Goal: Task Accomplishment & Management: Complete application form

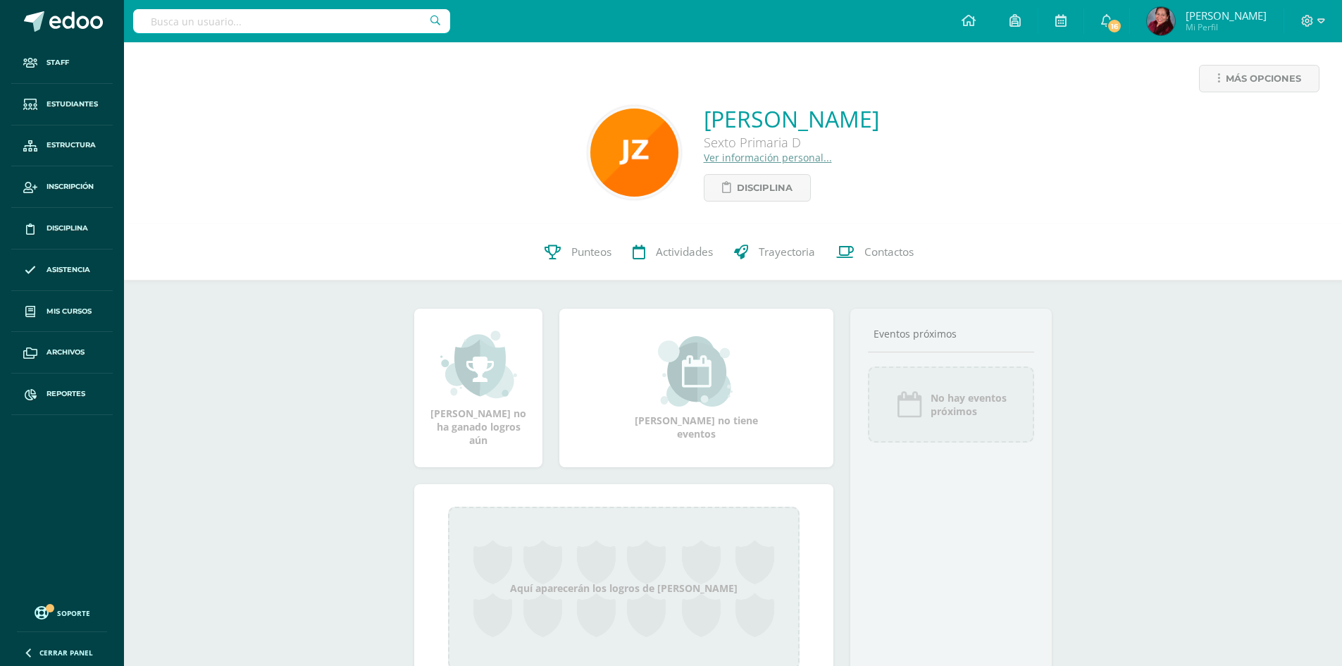
click at [1262, 27] on span "Mi Perfil" at bounding box center [1226, 27] width 81 height 12
click at [1320, 25] on icon at bounding box center [1322, 21] width 8 height 13
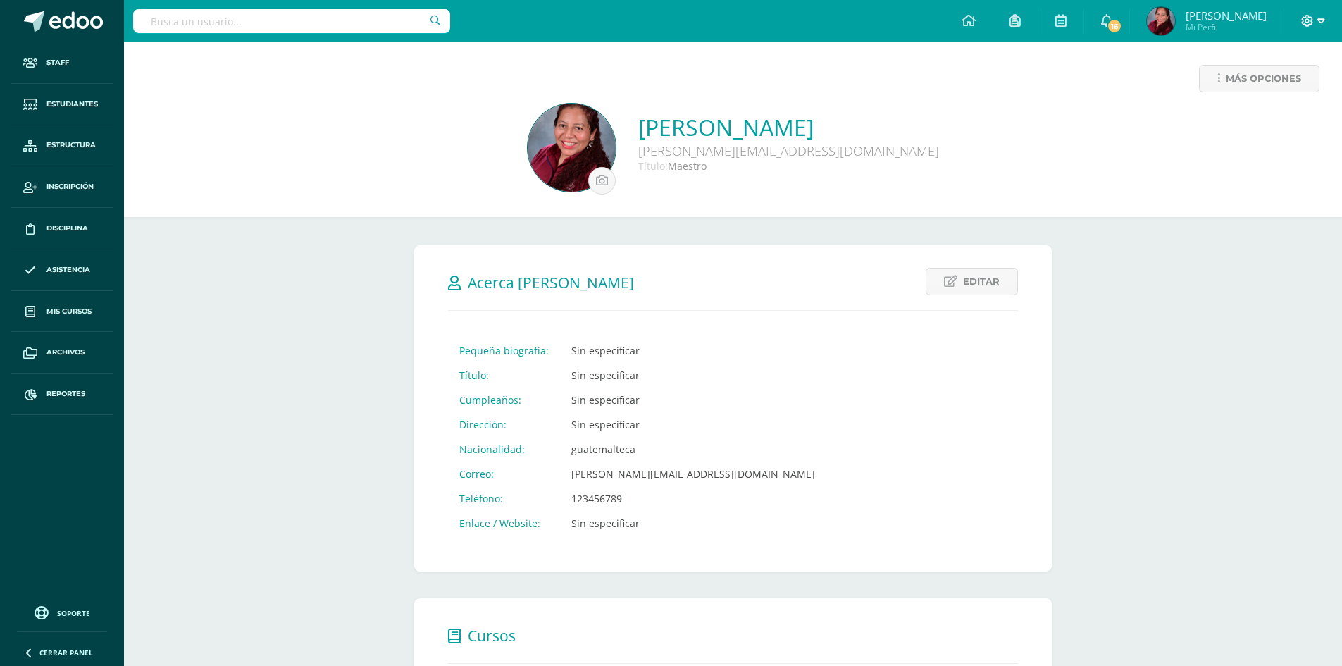
click at [1323, 19] on icon at bounding box center [1322, 20] width 8 height 5
click at [1282, 94] on span "Cerrar sesión" at bounding box center [1276, 95] width 63 height 13
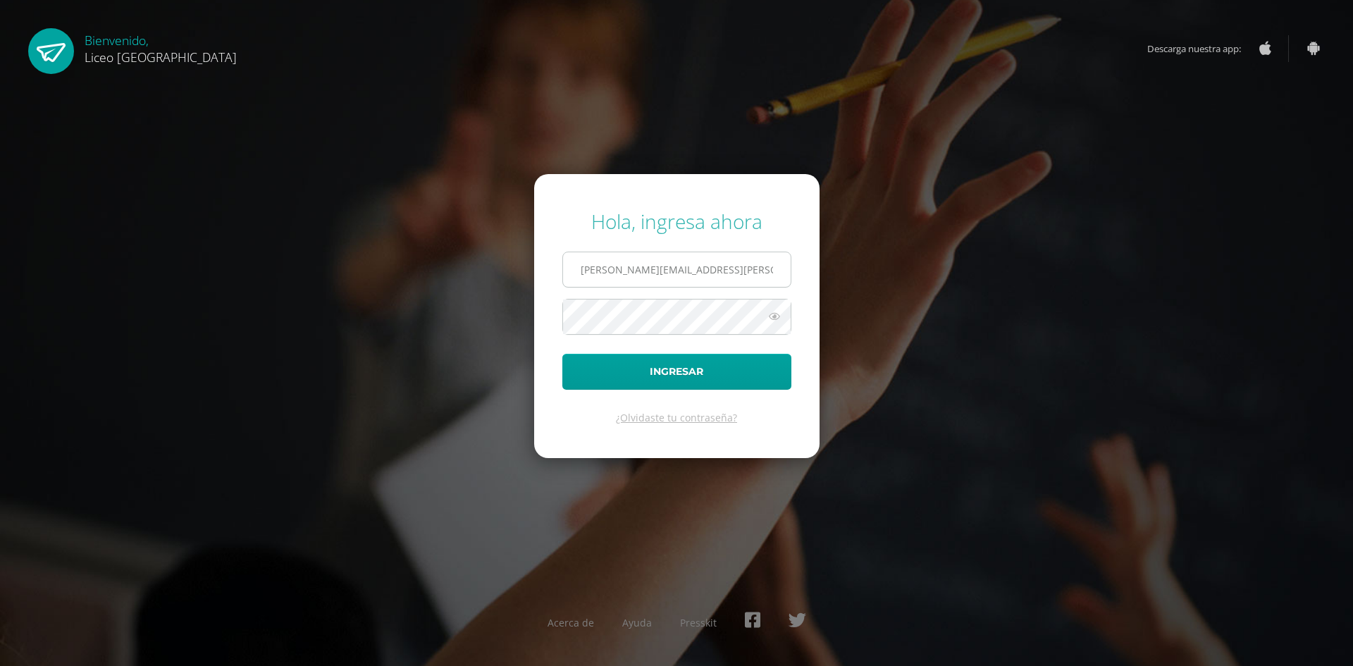
click at [731, 273] on input "sonia.calo@liceoguatemala.edu.gt" at bounding box center [677, 269] width 228 height 35
type input "rosario.guzman@liceoguatemala.edu.gt"
click at [695, 362] on button "Ingresar" at bounding box center [676, 372] width 229 height 36
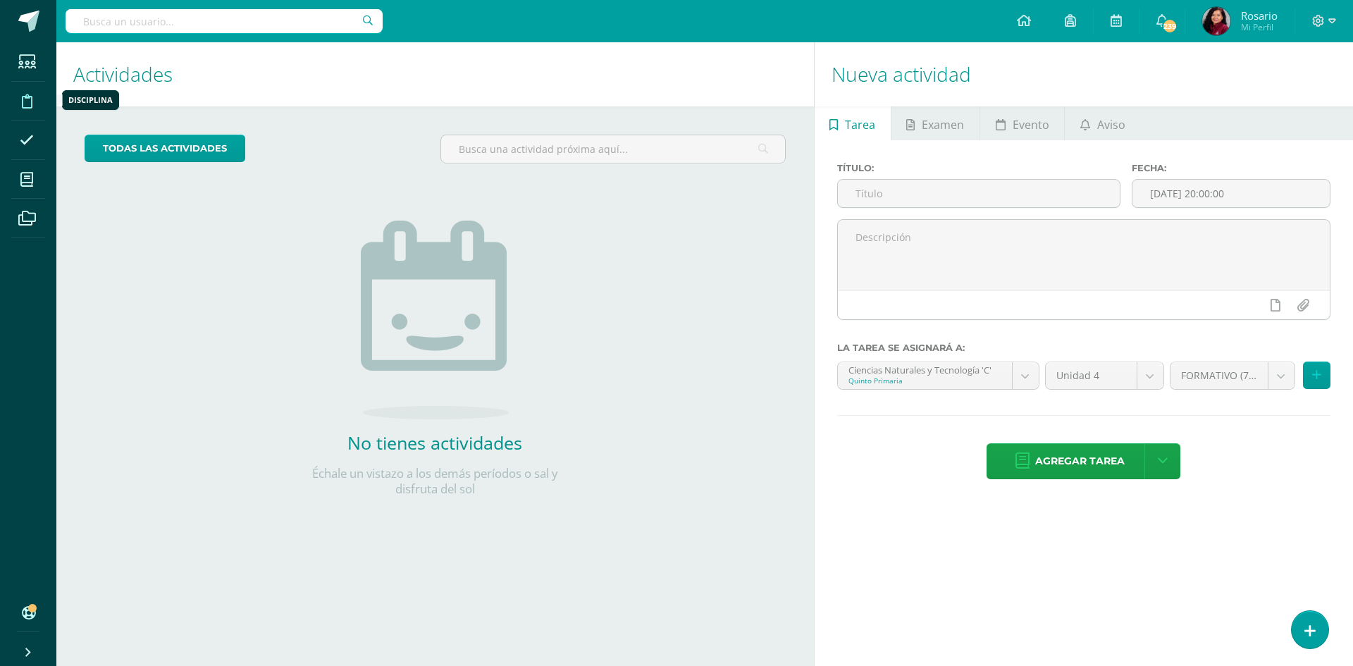
click at [26, 97] on icon at bounding box center [27, 101] width 11 height 14
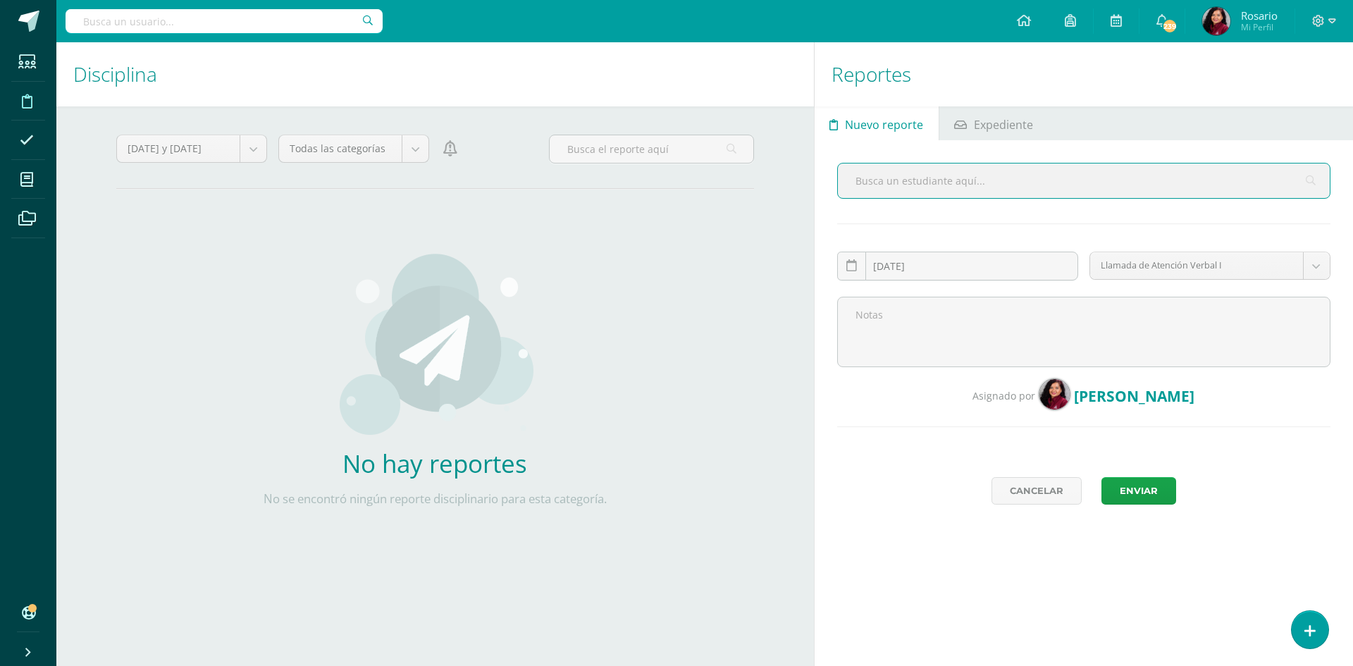
click at [877, 204] on div at bounding box center [1083, 186] width 493 height 47
click at [871, 177] on input "text" at bounding box center [1084, 180] width 492 height 35
type input "camila ro"
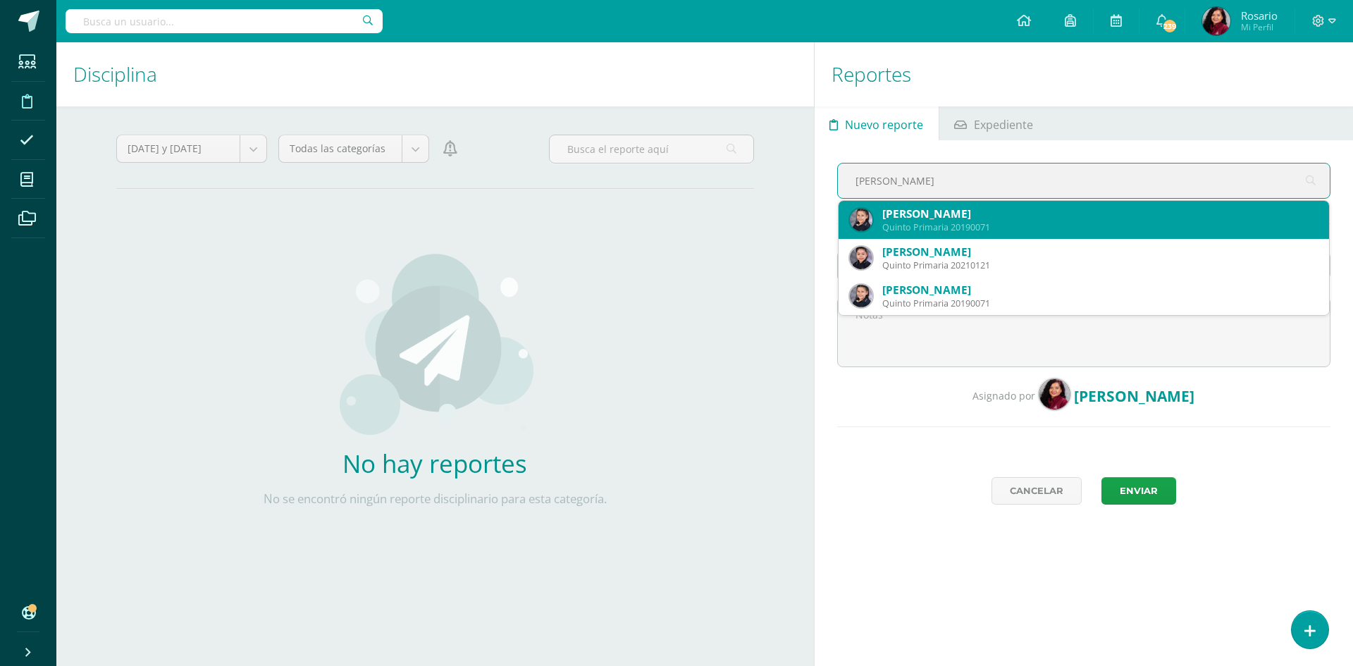
click at [912, 221] on div "Quinto Primaria 20190071" at bounding box center [1099, 227] width 435 height 12
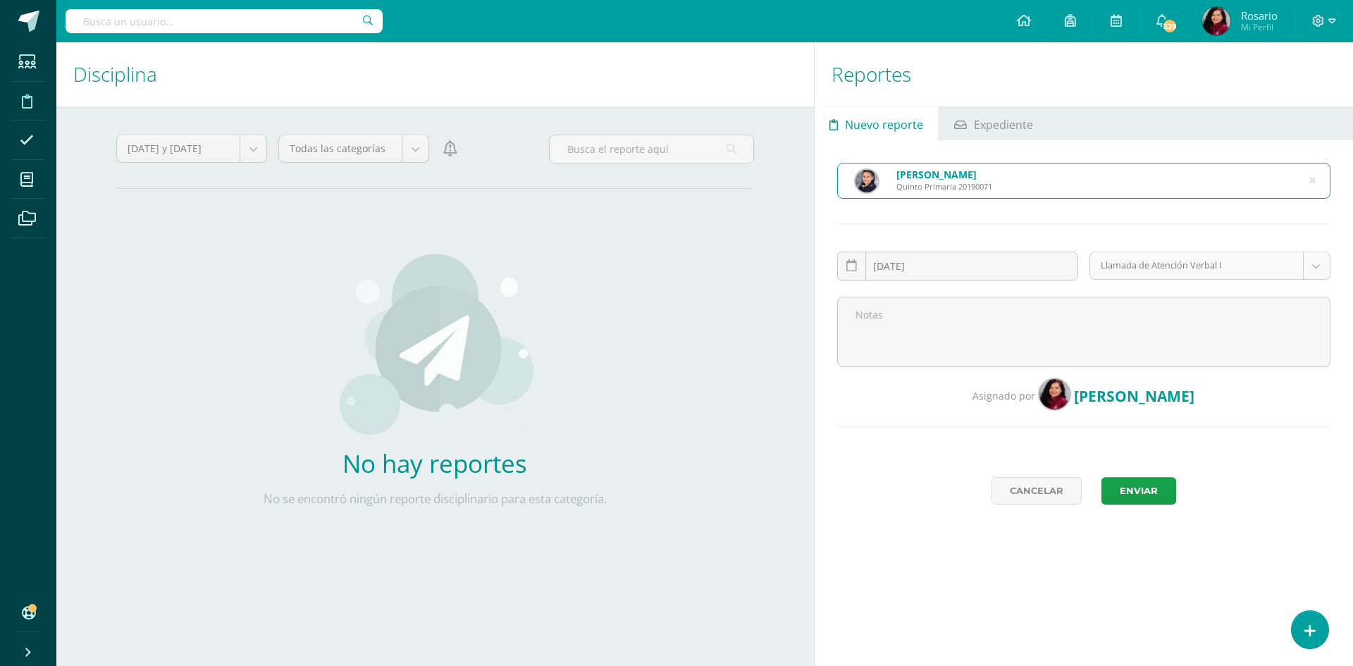
click at [1313, 262] on body "Estudiantes Disciplina Asistencia Mis cursos Archivos Soporte Ayuda Reportar un…" at bounding box center [676, 333] width 1353 height 666
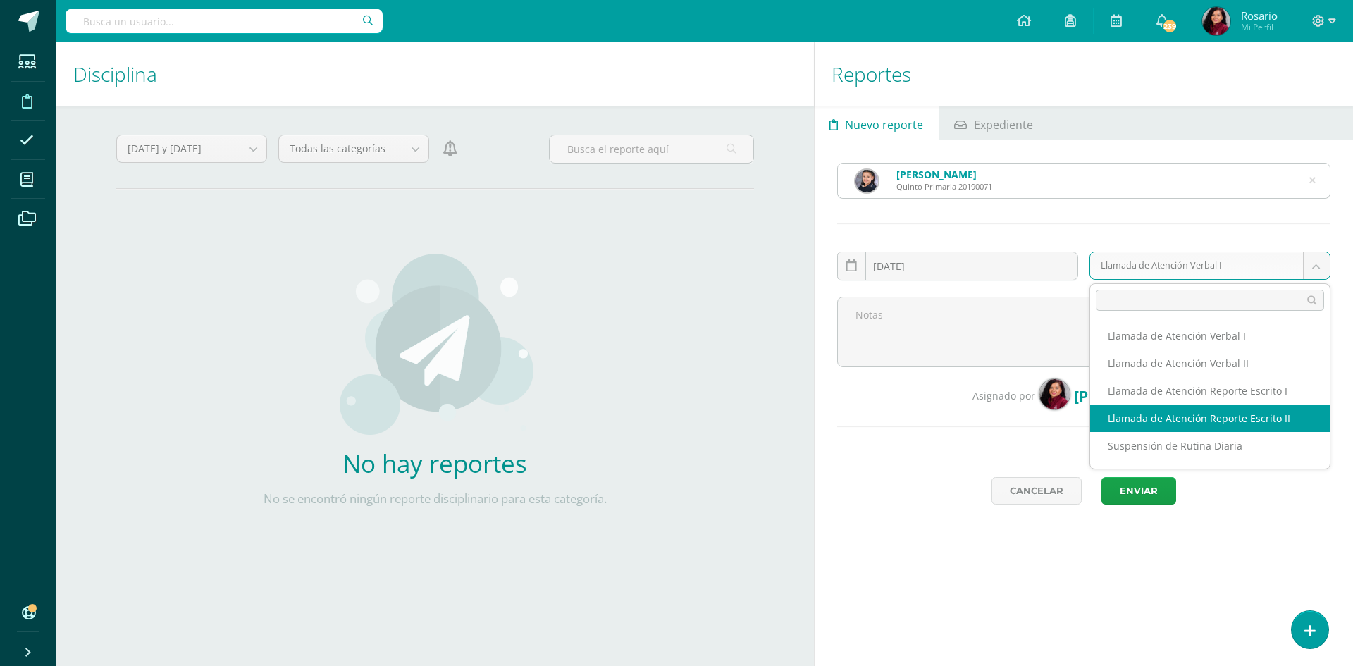
select select "14"
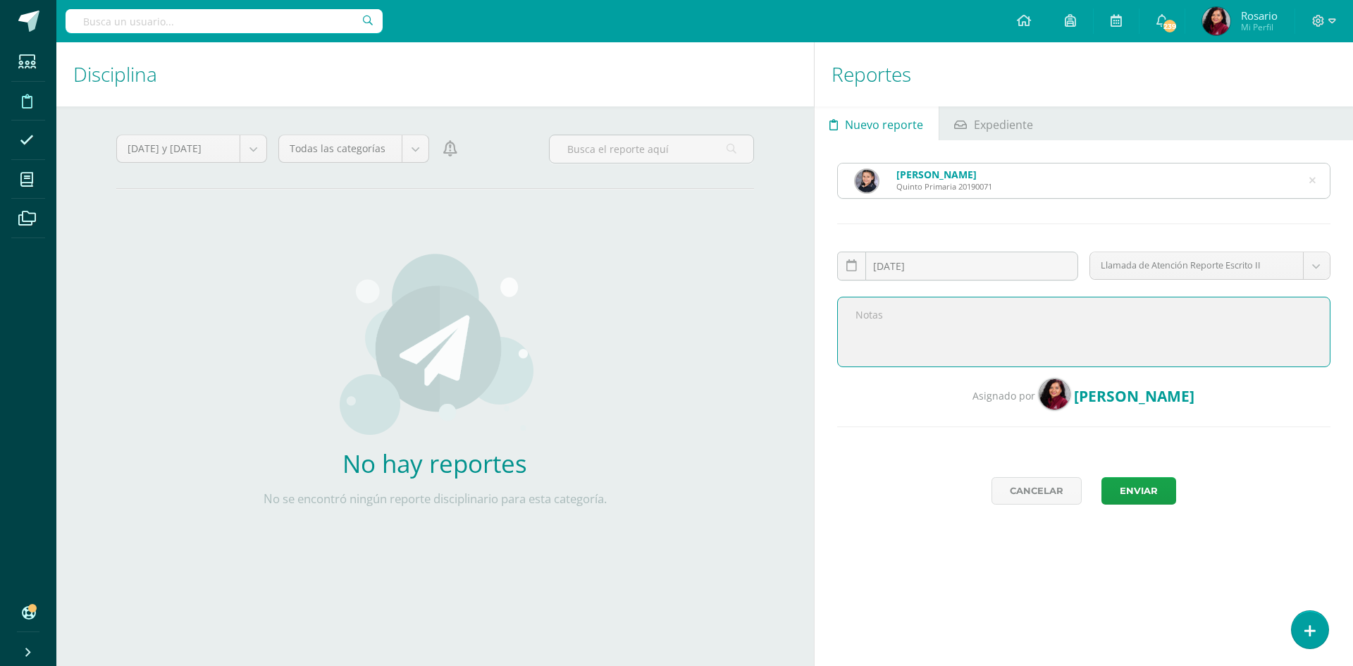
click at [914, 316] on textarea at bounding box center [1083, 332] width 493 height 70
type textarea "Inciso f: Uso de violencia física y/o verbal contra algún miembro de la comunid…"
click at [1153, 491] on button "Enviar" at bounding box center [1138, 490] width 75 height 27
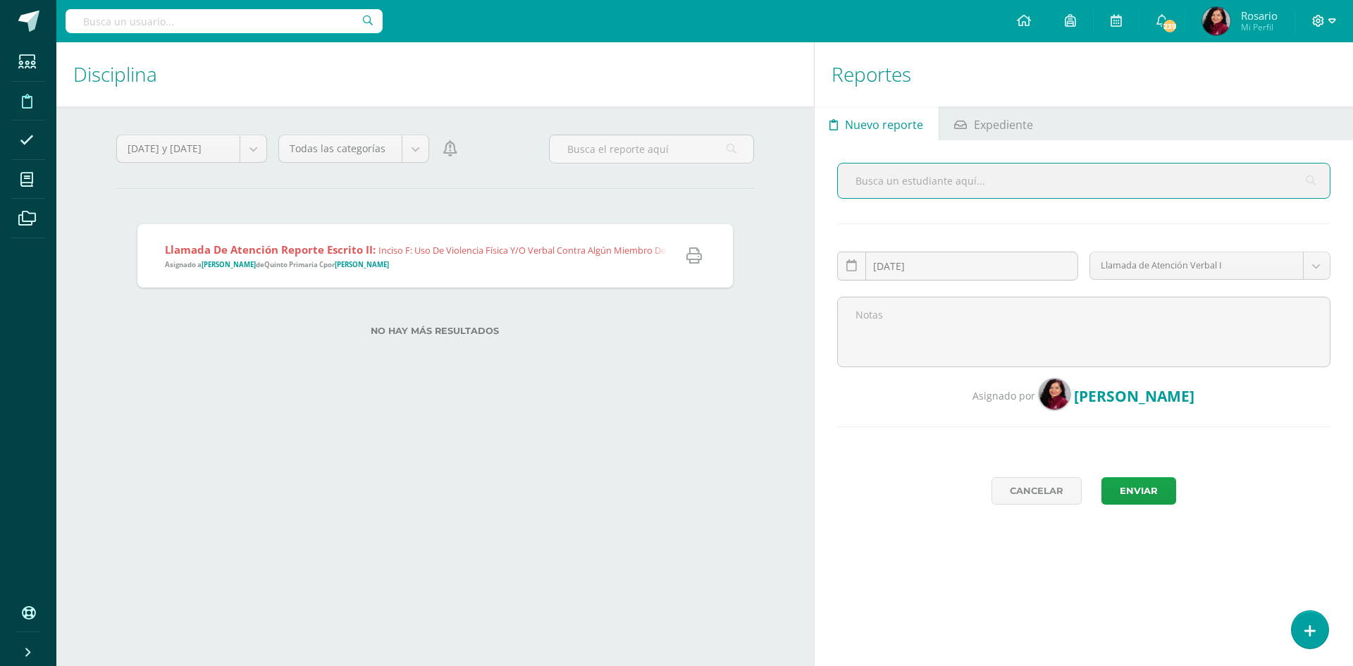
click at [1333, 23] on icon at bounding box center [1332, 21] width 8 height 13
click at [1287, 91] on span "Cerrar sesión" at bounding box center [1287, 95] width 63 height 13
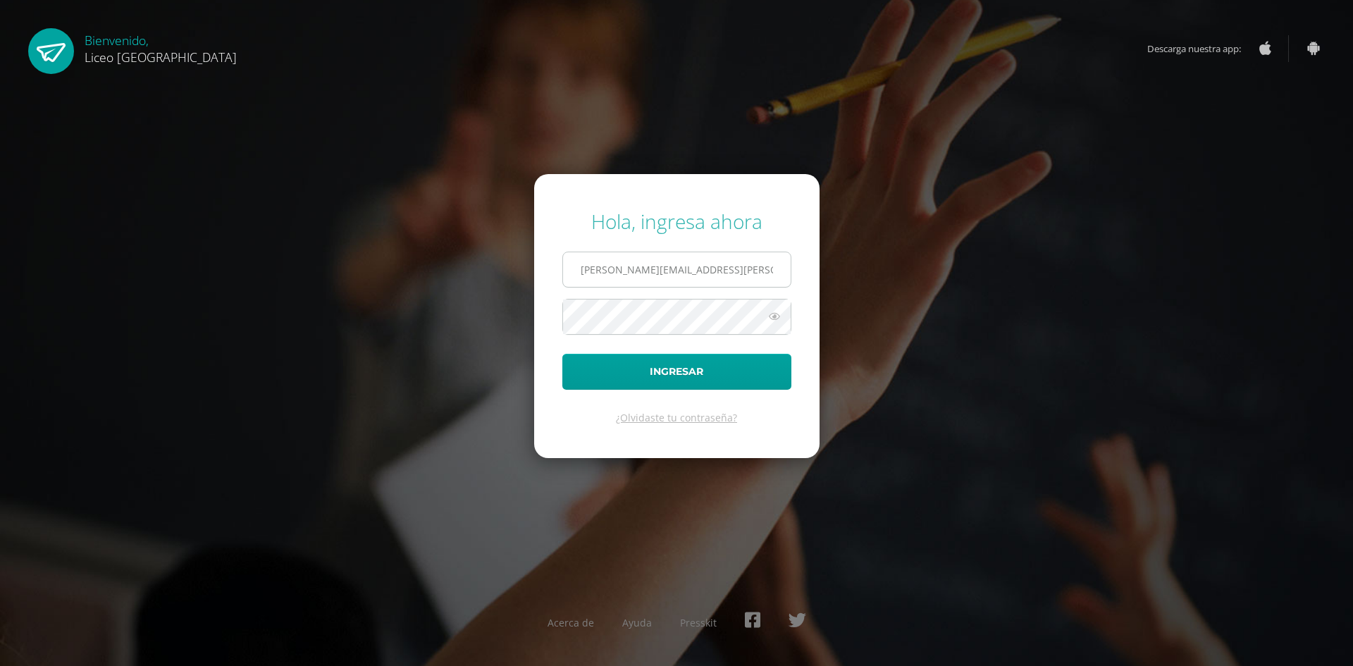
click at [645, 266] on input "rosario.guzman@liceoguatemala.edu.gt" at bounding box center [677, 269] width 228 height 35
click at [611, 272] on input "rosario.guzman@liceoguatemala.edu.gt" at bounding box center [677, 269] width 228 height 35
click at [650, 276] on input "miriam.guzman@liceoguatemala.edu.gt" at bounding box center [677, 269] width 228 height 35
type input "miriam.martinez@liceoguatemala.edu.gt"
click at [777, 318] on icon at bounding box center [774, 316] width 18 height 17
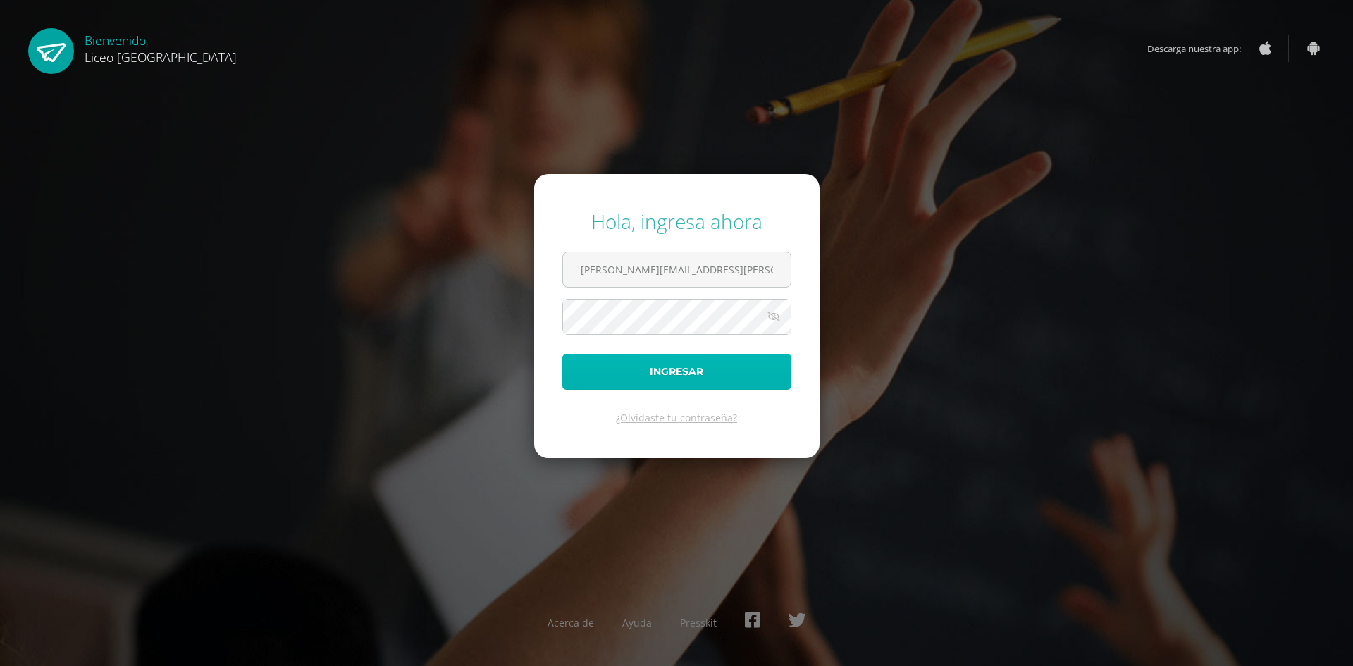
click at [717, 380] on button "Ingresar" at bounding box center [676, 372] width 229 height 36
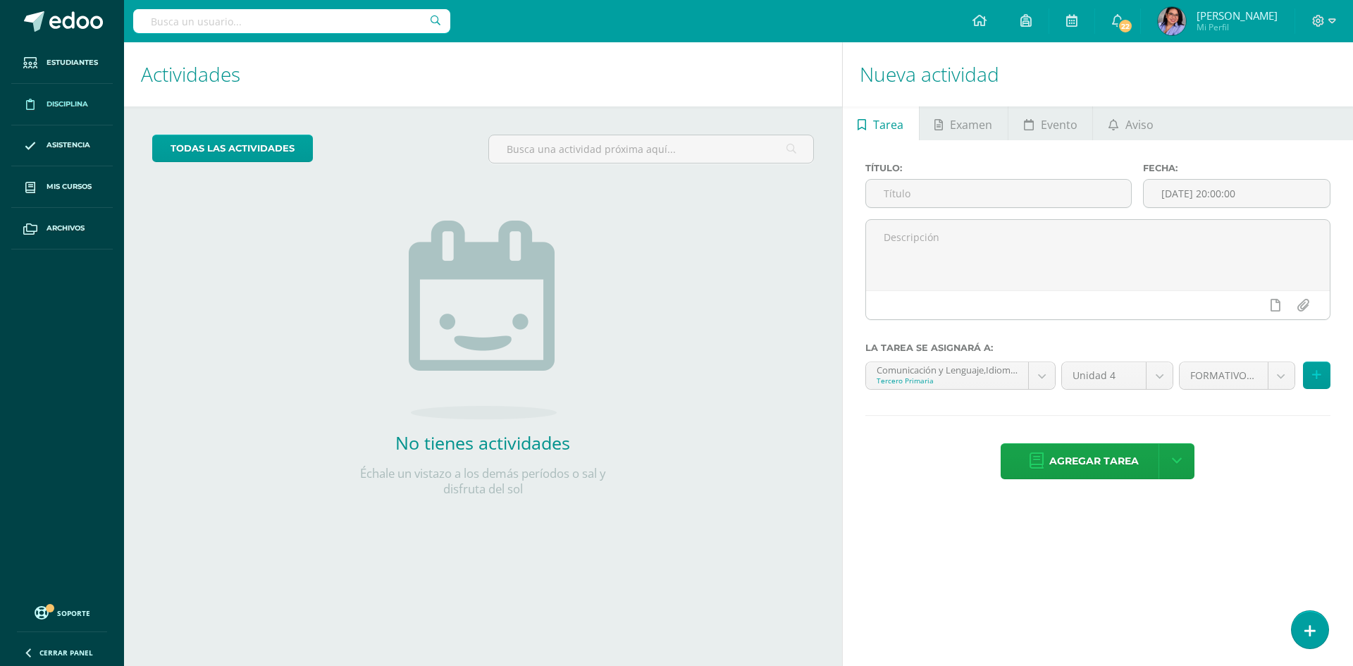
click at [74, 100] on span "Disciplina" at bounding box center [68, 104] width 42 height 11
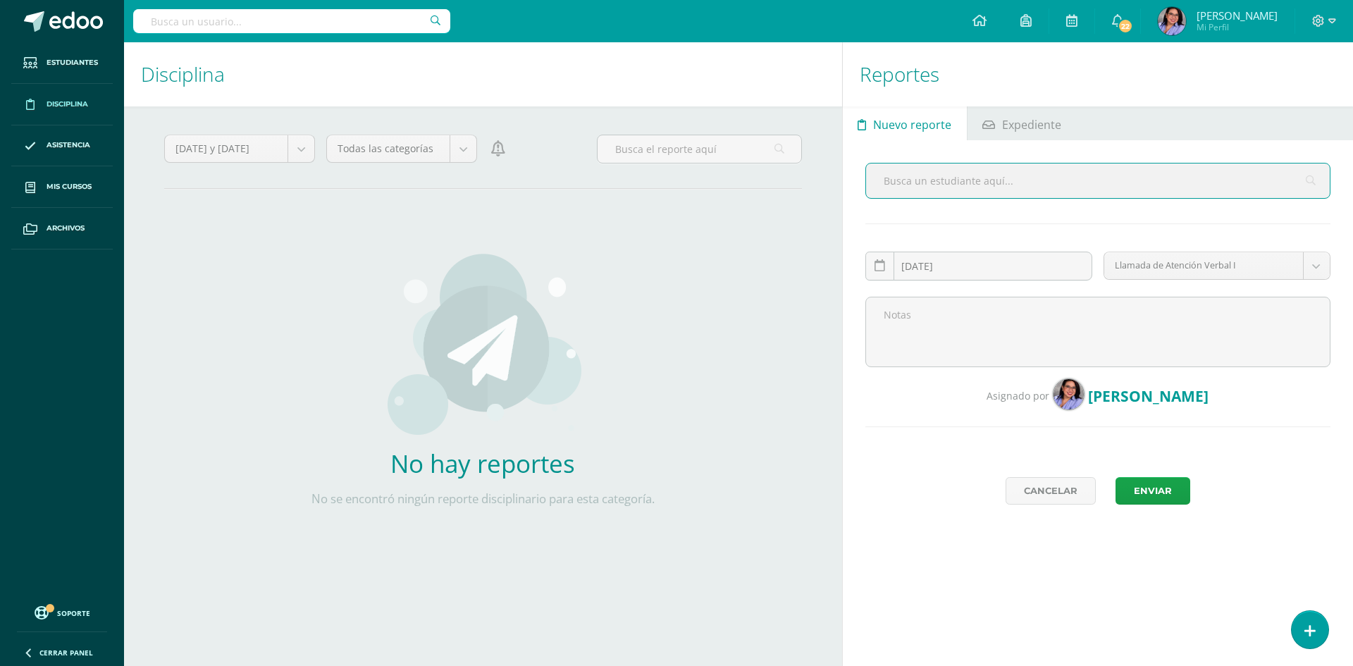
click at [1037, 180] on input "text" at bounding box center [1098, 180] width 464 height 35
type input "isaac dominguez"
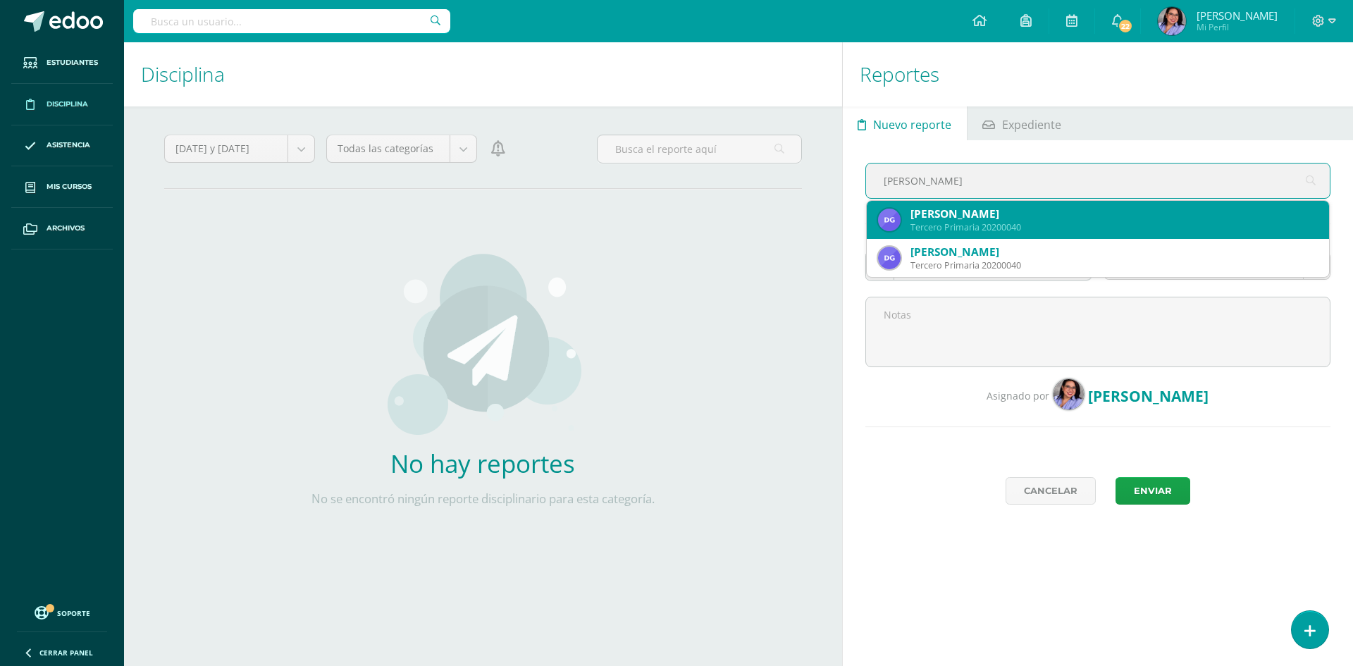
click at [1042, 211] on div "Domenico Isaac González López" at bounding box center [1113, 213] width 407 height 15
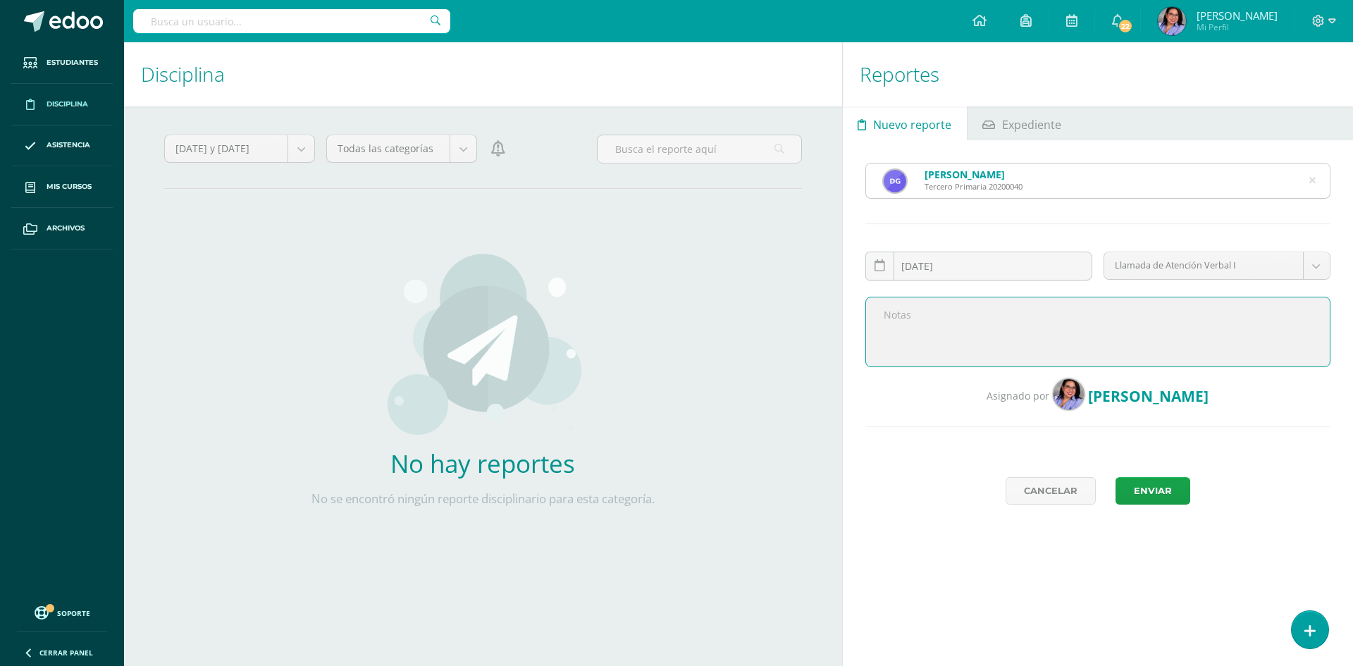
click at [975, 332] on textarea at bounding box center [1097, 332] width 465 height 70
type textarea "Inciso 7.1 literal a: Interrumpir el desarrollo del proceso de aprendizaje- ens…"
click at [1169, 490] on button "Enviar" at bounding box center [1152, 490] width 75 height 27
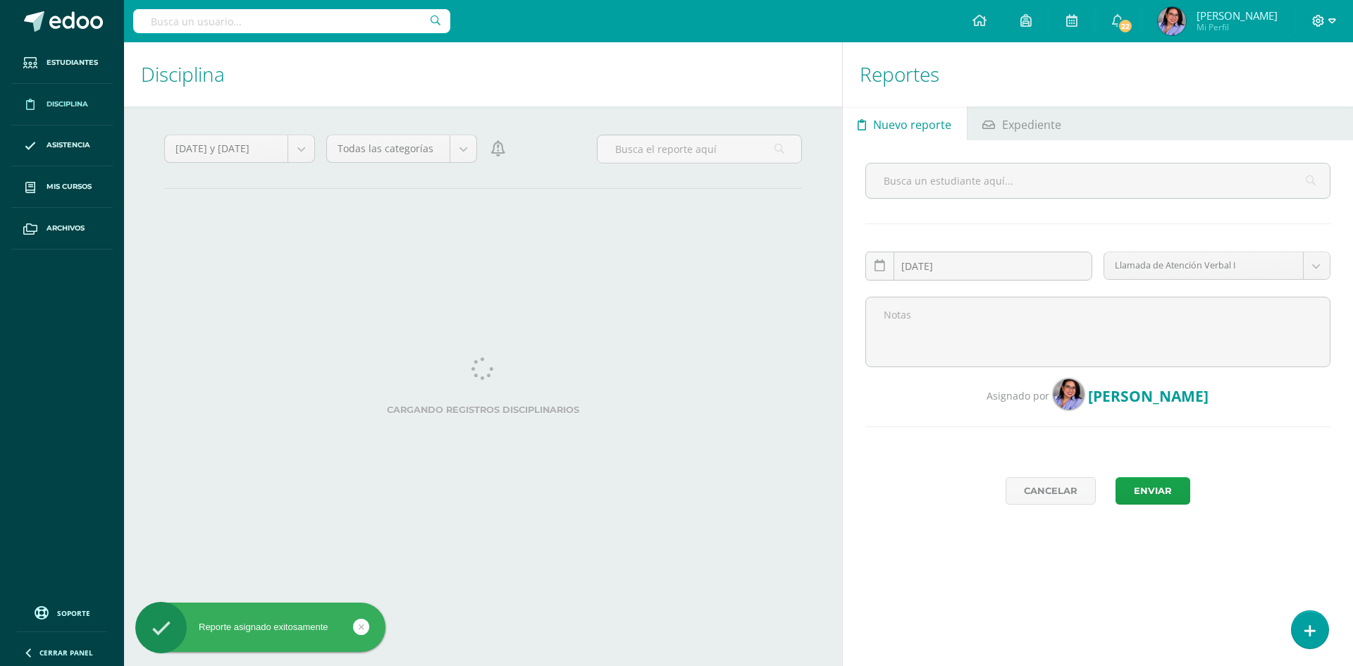
click at [1332, 25] on icon at bounding box center [1332, 21] width 8 height 13
click at [1299, 99] on span "Cerrar sesión" at bounding box center [1287, 95] width 63 height 13
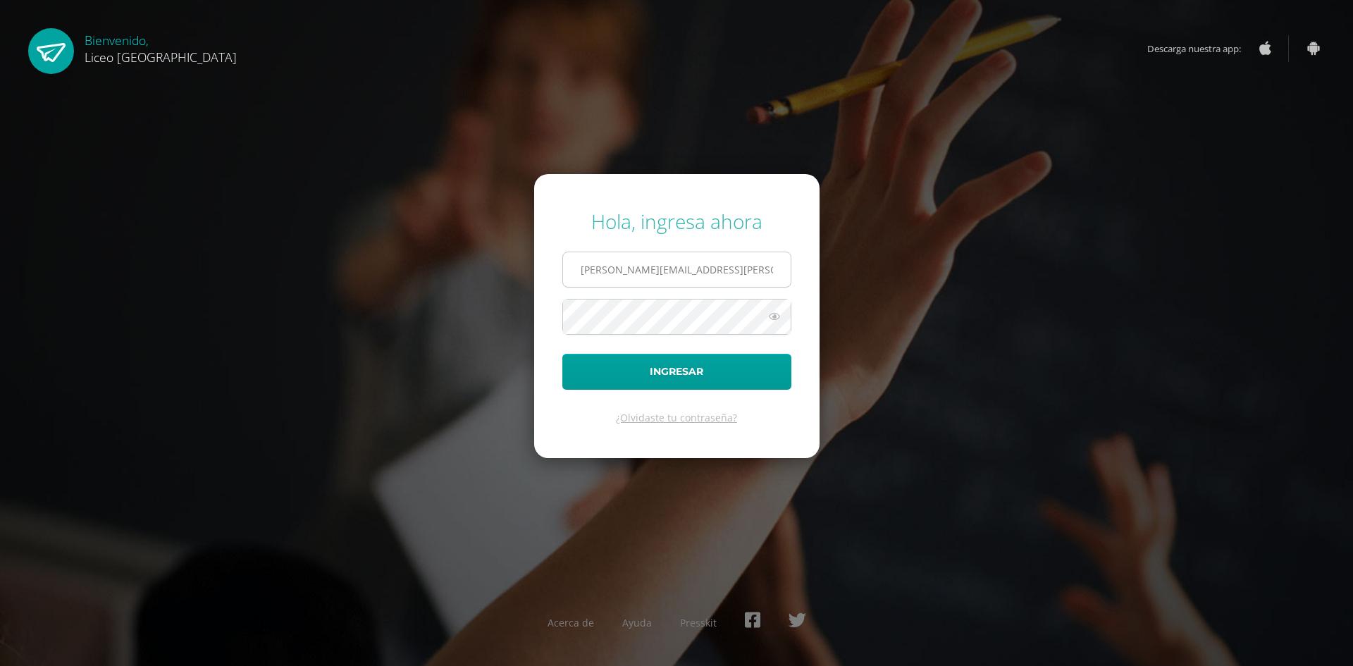
click at [753, 273] on input "[PERSON_NAME][EMAIL_ADDRESS][PERSON_NAME][DOMAIN_NAME]" at bounding box center [677, 269] width 228 height 35
type input "[PERSON_NAME][EMAIL_ADDRESS][PERSON_NAME][DOMAIN_NAME]"
click at [691, 365] on button "Ingresar" at bounding box center [676, 372] width 229 height 36
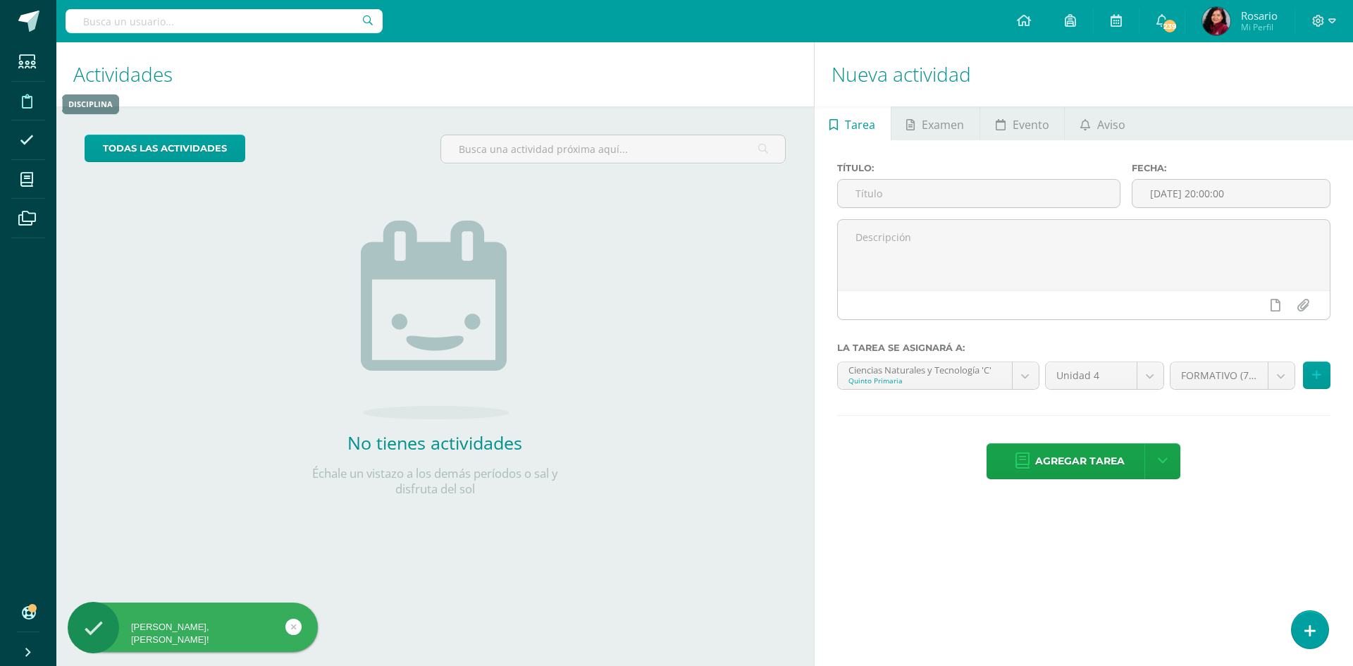
click at [22, 99] on icon at bounding box center [27, 101] width 11 height 14
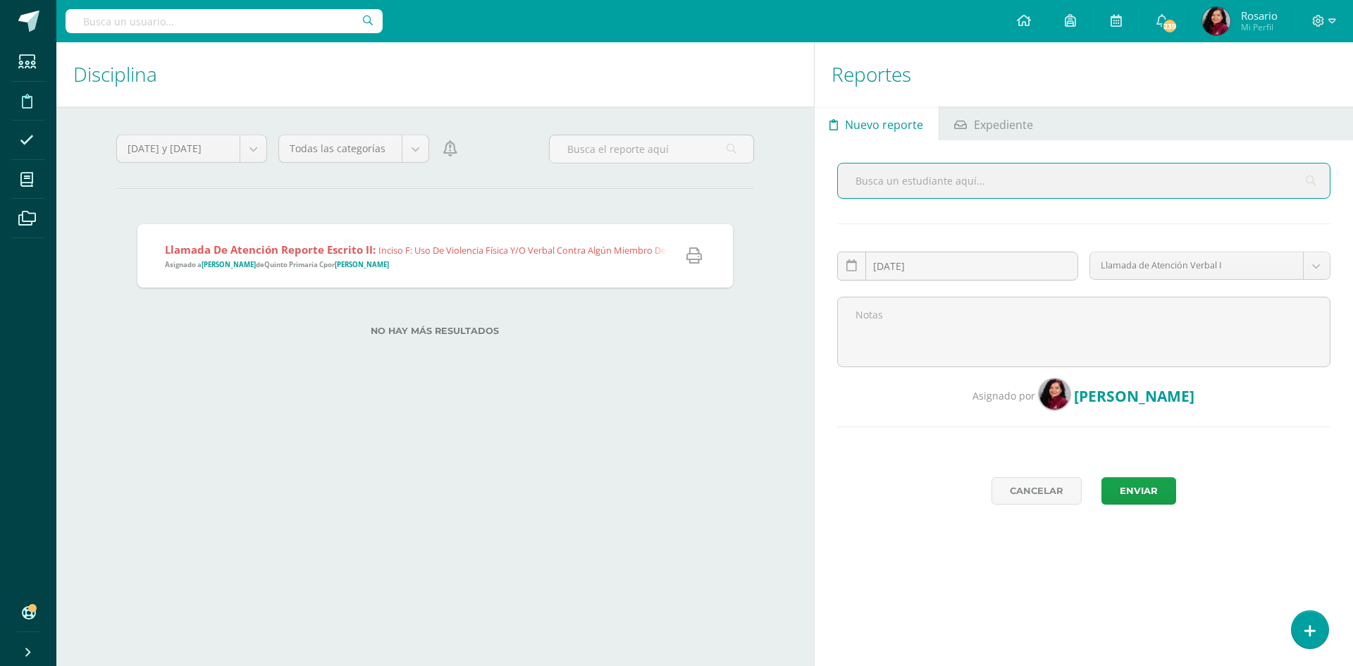
click at [411, 261] on span "Llamada de Atención Reporte Escrito II: Inciso f: Uso de violencia física y/o v…" at bounding box center [469, 255] width 609 height 27
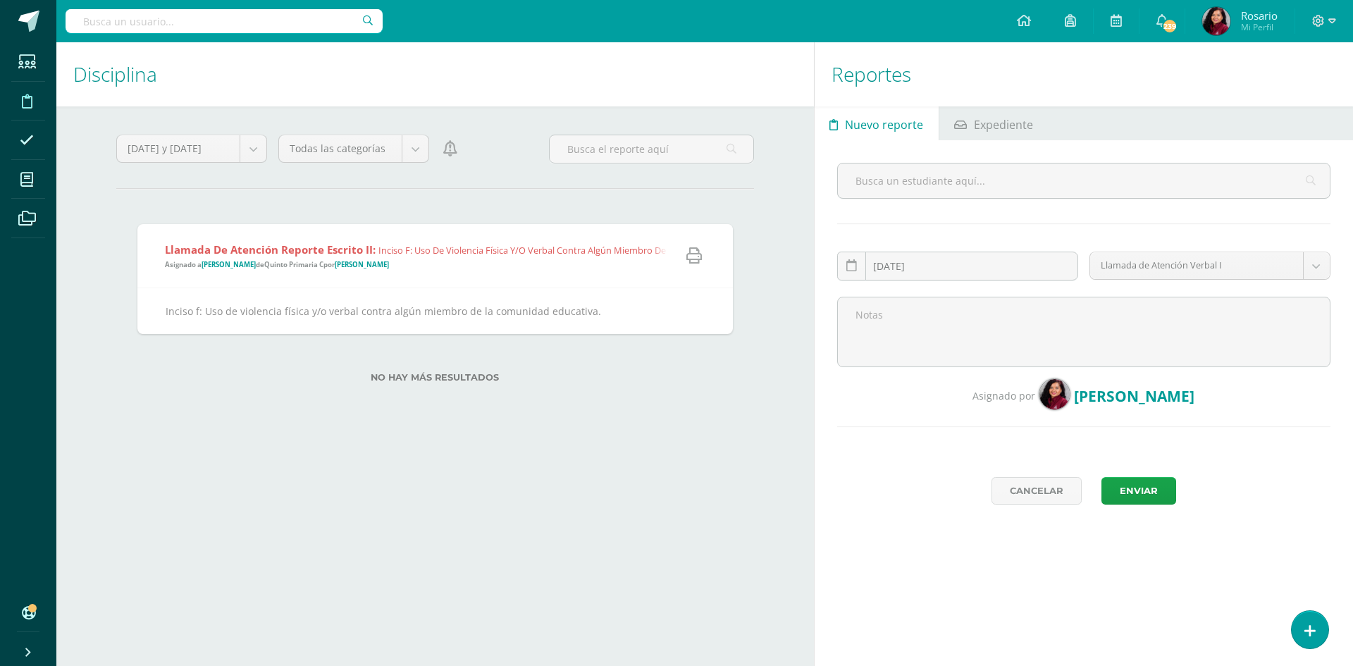
click at [459, 259] on span "Llamada de Atención Reporte Escrito II: Inciso f: Uso de violencia física y/o v…" at bounding box center [469, 255] width 609 height 27
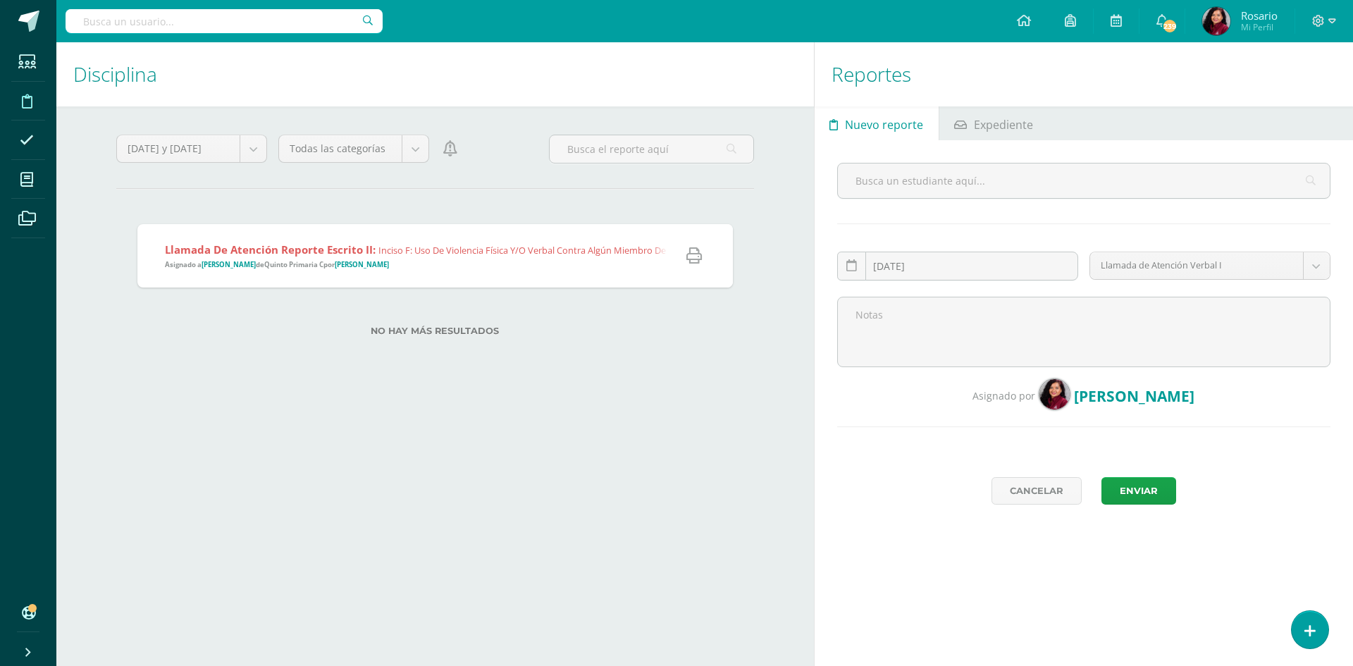
click at [431, 246] on span "Inciso f: Uso de violencia física y/o verbal contra algún miembro de la comunid…" at bounding box center [575, 250] width 395 height 13
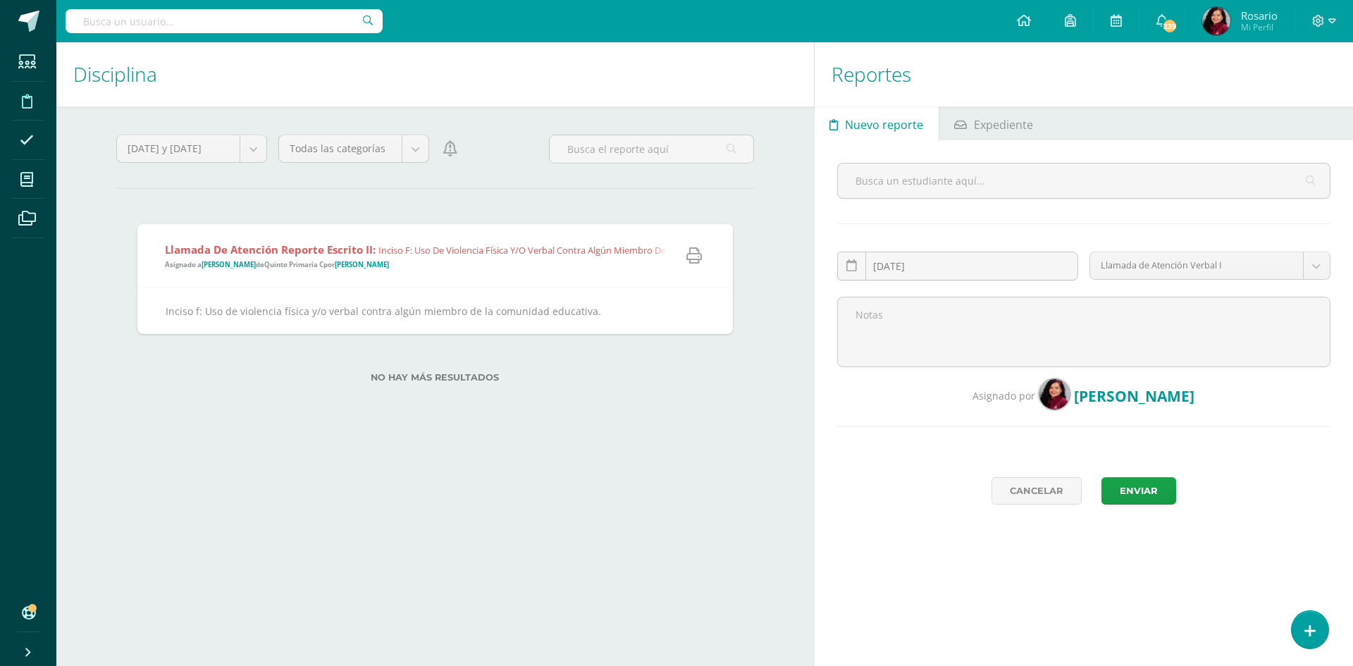
click at [431, 246] on span "Inciso f: Uso de violencia física y/o verbal contra algún miembro de la comunid…" at bounding box center [575, 250] width 395 height 13
click at [433, 246] on span "Inciso f: Uso de violencia física y/o verbal contra algún miembro de la comunid…" at bounding box center [575, 250] width 395 height 13
click at [1316, 22] on icon at bounding box center [1318, 21] width 13 height 13
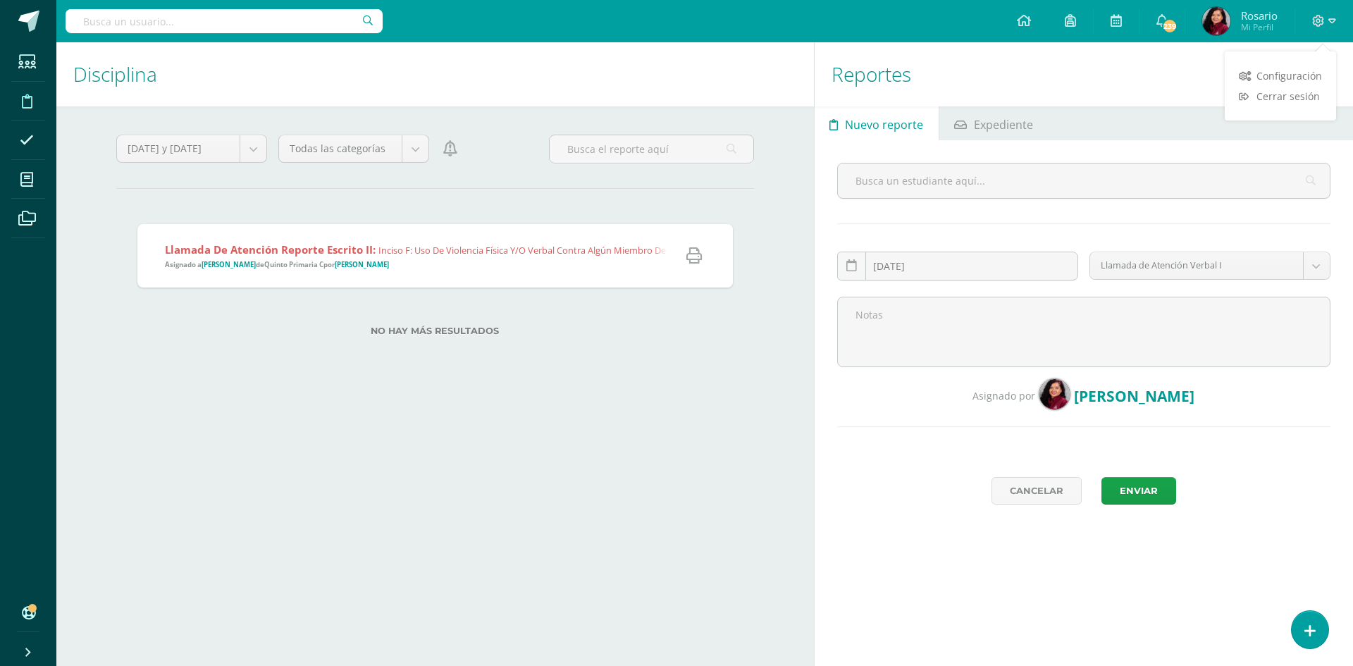
click at [765, 372] on div "[DATE] y [DATE] Mes Semana [DATE] y [DATE] Ciclo Todas las categorías Todas las…" at bounding box center [435, 254] width 694 height 296
